Goal: Task Accomplishment & Management: Manage account settings

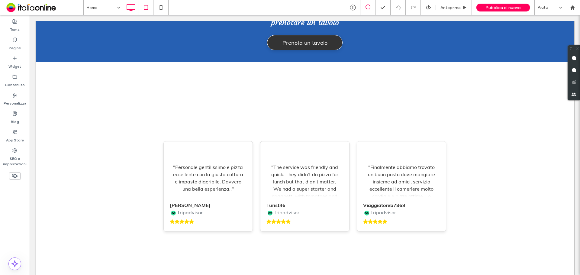
scroll to position [1576, 0]
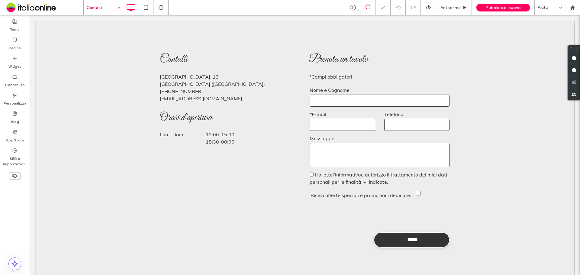
scroll to position [272, 0]
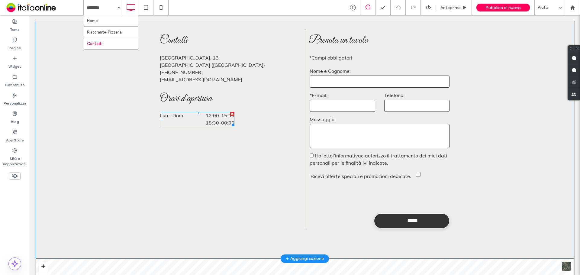
click at [199, 112] on span "12:00 - 15:00" at bounding box center [212, 115] width 44 height 7
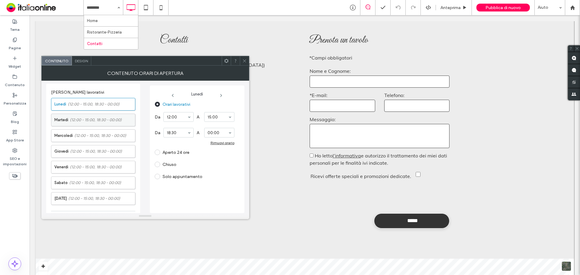
click at [95, 118] on span "(12:00 - 15:00, 18:30 - 00:00)" at bounding box center [96, 120] width 52 height 6
click at [158, 166] on span at bounding box center [157, 164] width 5 height 5
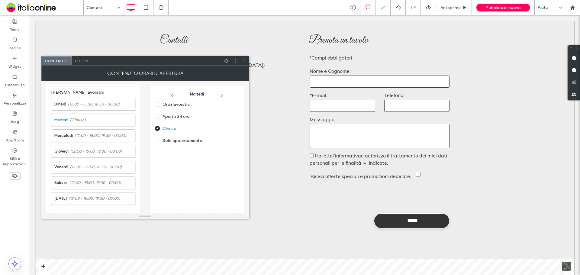
drag, startPoint x: 223, startPoint y: 50, endPoint x: 248, endPoint y: 62, distance: 27.7
click at [247, 61] on div at bounding box center [244, 60] width 9 height 9
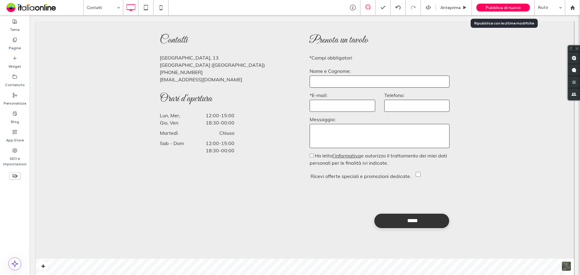
click at [492, 8] on span "Pubblica di nuovo" at bounding box center [502, 7] width 35 height 5
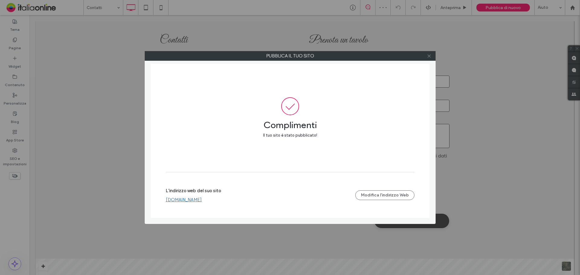
click at [430, 54] on icon at bounding box center [429, 56] width 5 height 5
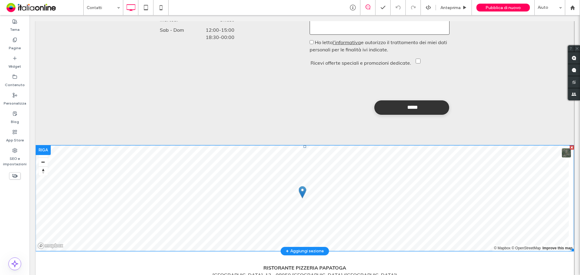
scroll to position [379, 0]
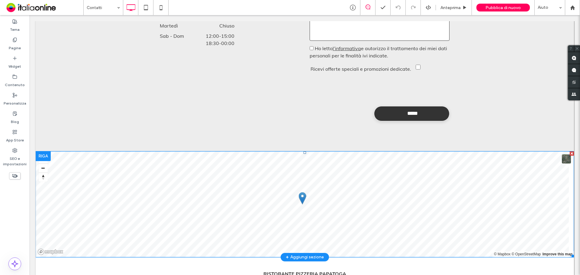
click at [43, 151] on span at bounding box center [305, 204] width 538 height 106
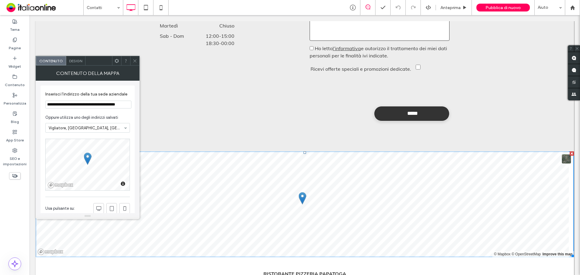
click at [135, 63] on icon at bounding box center [135, 61] width 5 height 5
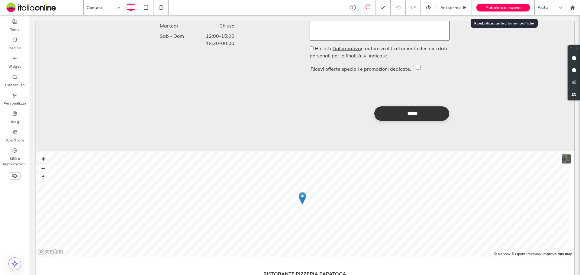
click at [512, 8] on span "Pubblica di nuovo" at bounding box center [502, 7] width 35 height 5
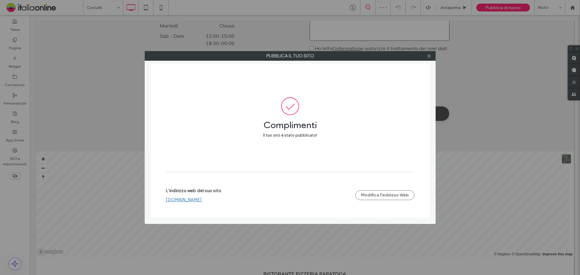
drag, startPoint x: 431, startPoint y: 57, endPoint x: 408, endPoint y: 50, distance: 23.9
click at [431, 57] on icon at bounding box center [429, 56] width 5 height 5
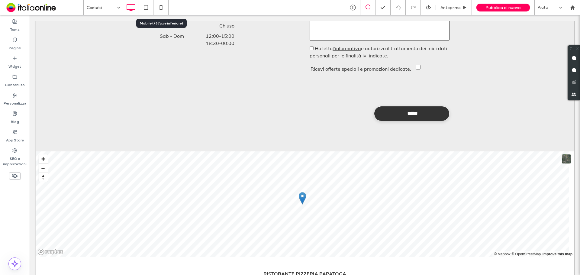
drag, startPoint x: 160, startPoint y: 10, endPoint x: 222, endPoint y: 69, distance: 85.4
click at [160, 10] on use at bounding box center [160, 7] width 3 height 5
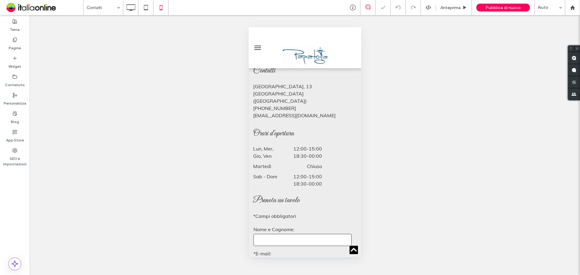
scroll to position [181, 0]
